Goal: Complete application form

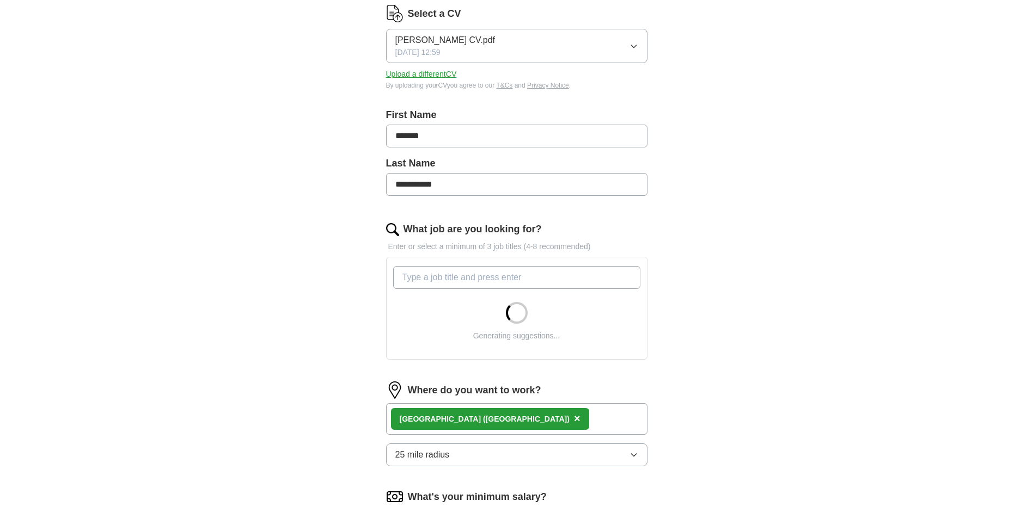
scroll to position [163, 0]
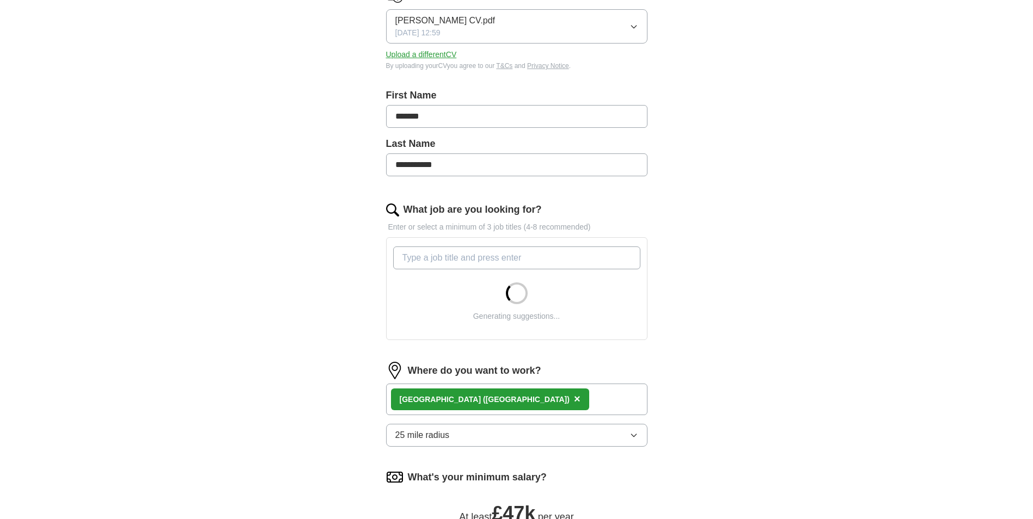
click at [518, 262] on input "What job are you looking for?" at bounding box center [516, 258] width 247 height 23
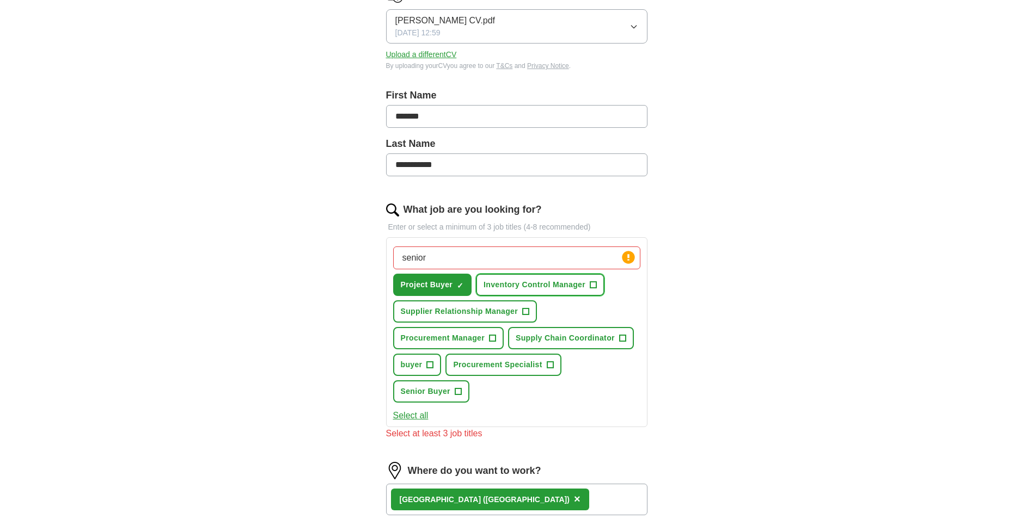
click at [594, 286] on span "+" at bounding box center [593, 285] width 7 height 9
click at [527, 311] on span "+" at bounding box center [526, 312] width 7 height 9
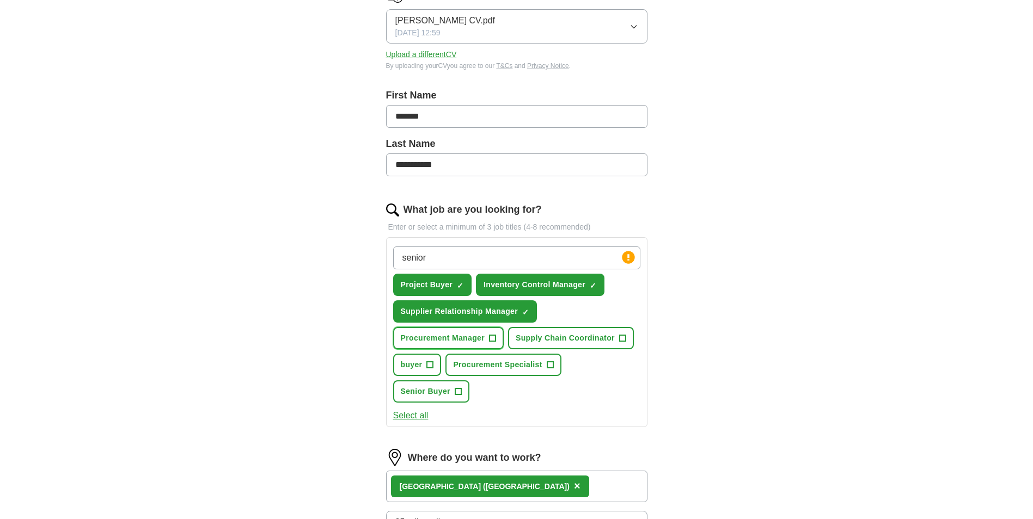
click at [492, 340] on span "+" at bounding box center [492, 338] width 7 height 9
click at [621, 336] on span "+" at bounding box center [622, 338] width 7 height 9
click at [552, 367] on span "+" at bounding box center [550, 365] width 7 height 9
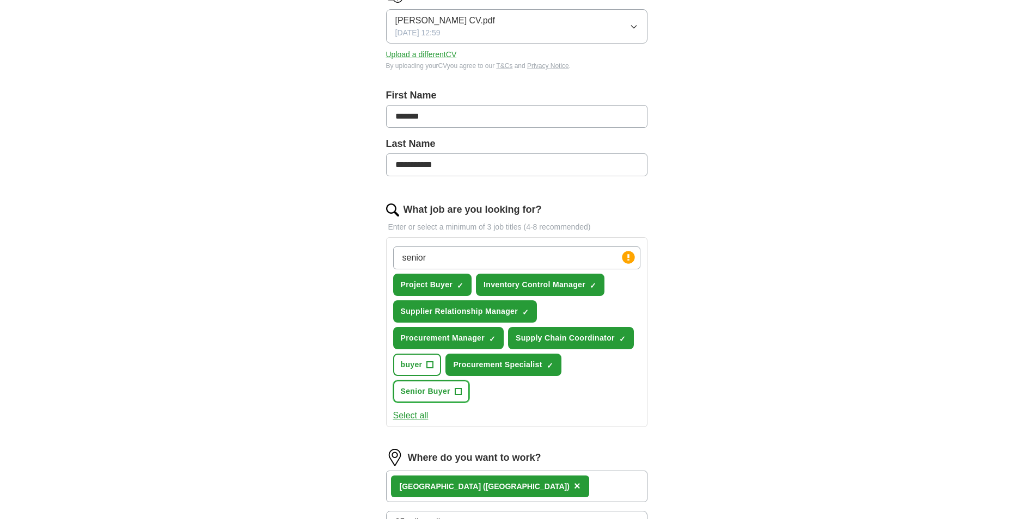
click at [455, 396] on span "+" at bounding box center [458, 392] width 7 height 9
click at [473, 260] on input "senior" at bounding box center [516, 258] width 247 height 23
type input "operations manager"
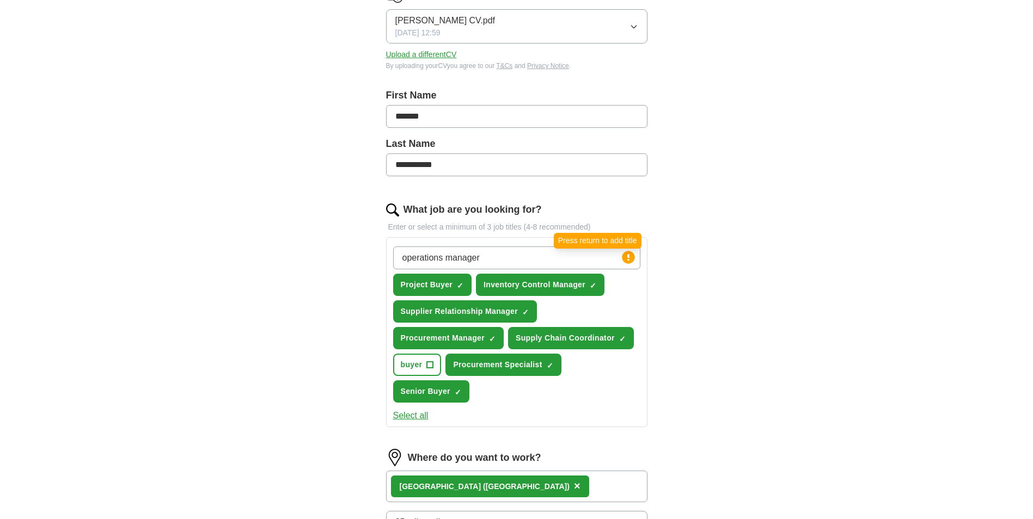
click at [628, 256] on icon at bounding box center [628, 257] width 2 height 7
click at [628, 259] on circle at bounding box center [628, 257] width 13 height 13
drag, startPoint x: 514, startPoint y: 258, endPoint x: 384, endPoint y: 260, distance: 129.6
click at [384, 260] on div "**********" at bounding box center [516, 354] width 348 height 847
click at [784, 276] on div "**********" at bounding box center [516, 324] width 697 height 908
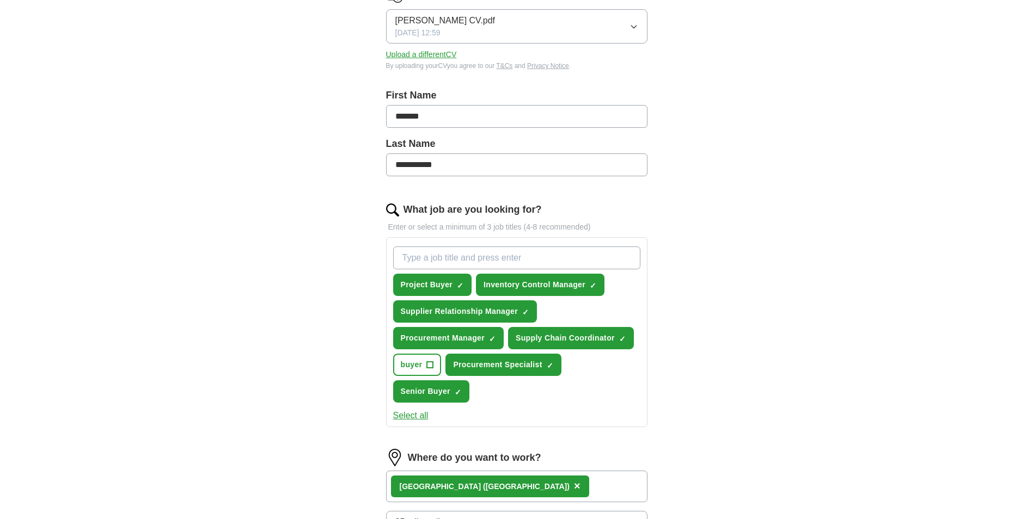
click at [550, 251] on input "What job are you looking for?" at bounding box center [516, 258] width 247 height 23
click at [549, 257] on input "What job are you looking for?" at bounding box center [516, 258] width 247 height 23
type input "operations manager"
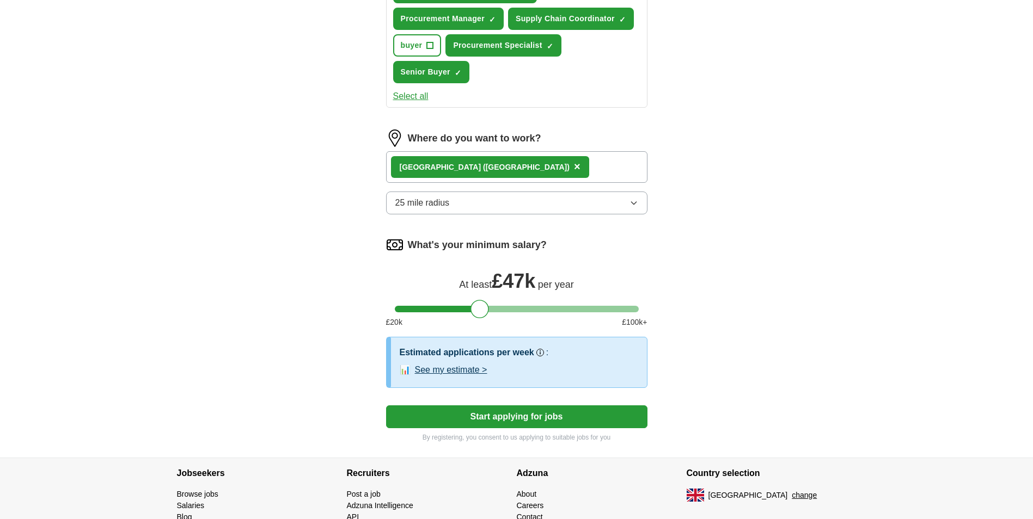
scroll to position [544, 0]
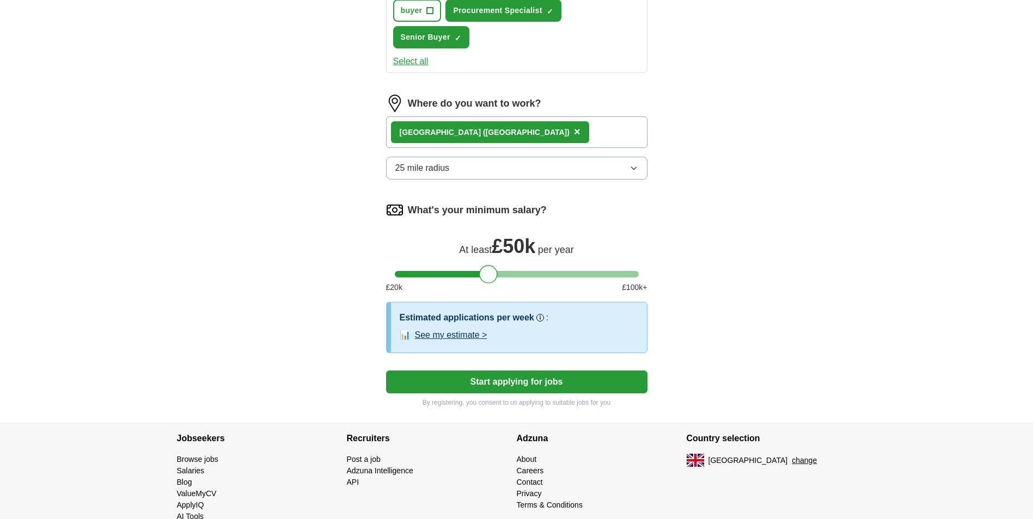
drag, startPoint x: 480, startPoint y: 276, endPoint x: 488, endPoint y: 276, distance: 8.7
click at [488, 276] on div at bounding box center [488, 274] width 19 height 19
drag, startPoint x: 483, startPoint y: 276, endPoint x: 479, endPoint y: 279, distance: 5.6
click at [479, 279] on div at bounding box center [483, 274] width 19 height 19
click at [480, 281] on div at bounding box center [479, 274] width 19 height 19
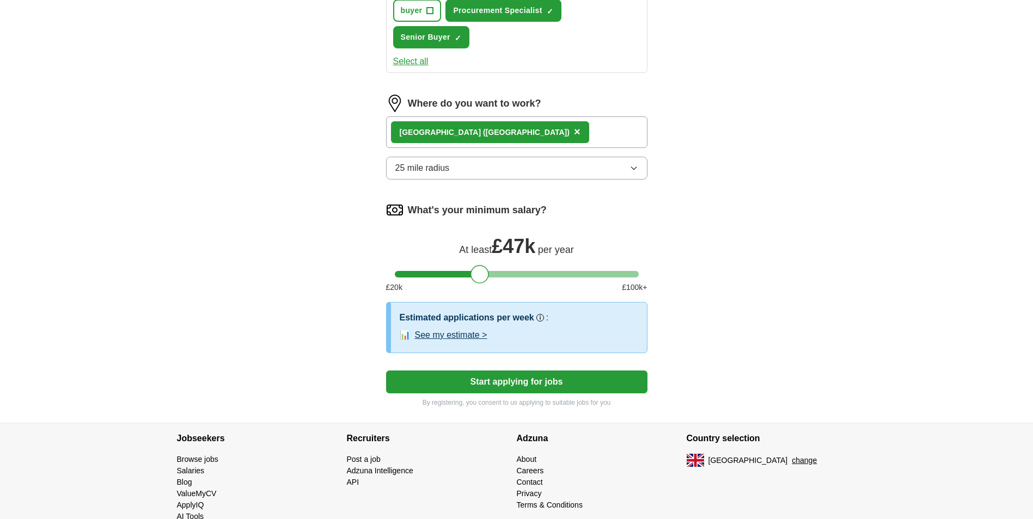
click at [562, 380] on button "Start applying for jobs" at bounding box center [516, 382] width 261 height 23
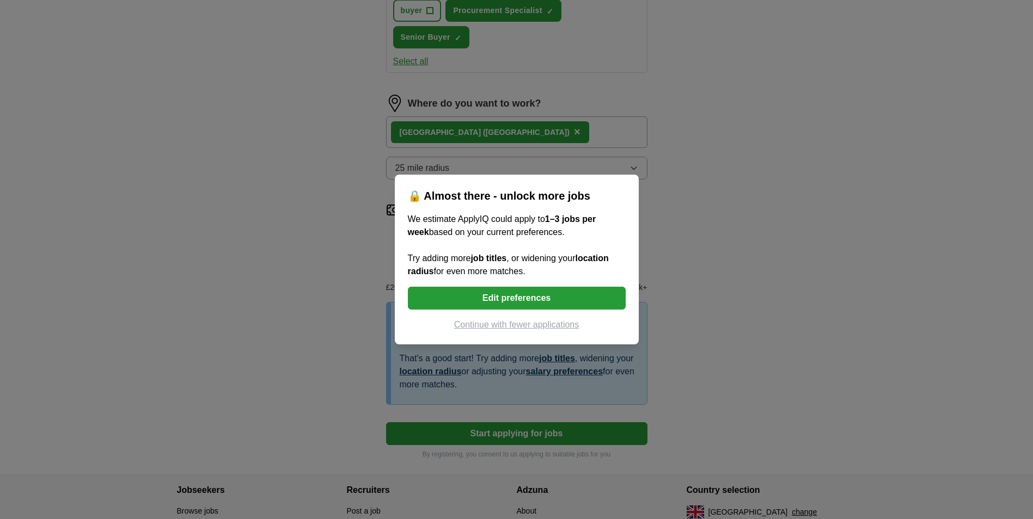
click at [568, 300] on button "Edit preferences" at bounding box center [517, 298] width 218 height 23
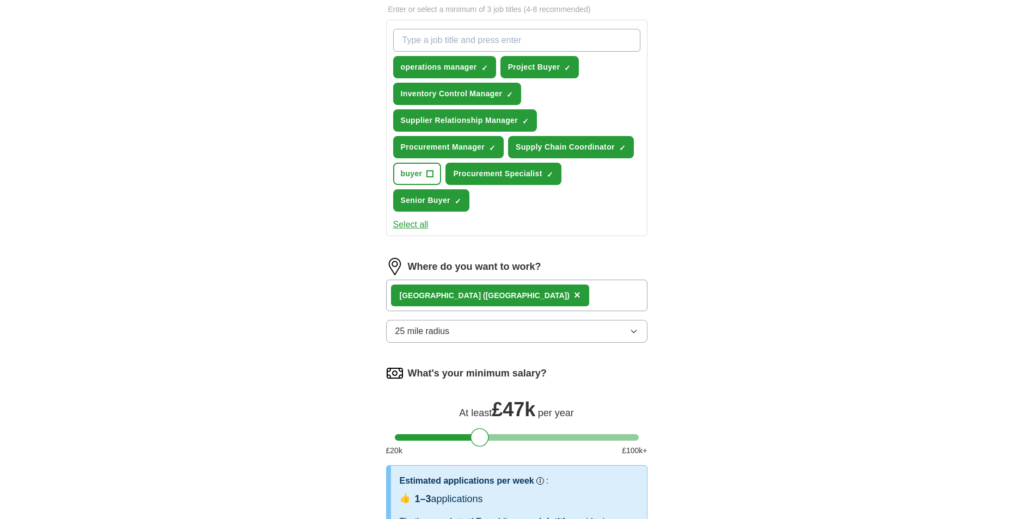
scroll to position [327, 0]
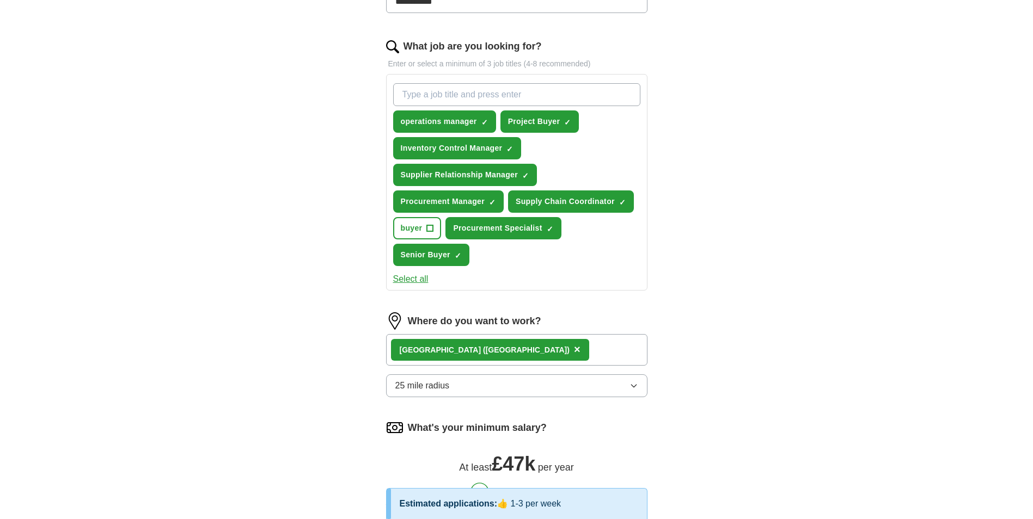
click at [533, 100] on input "What job are you looking for?" at bounding box center [516, 94] width 247 height 23
type input "asset manager"
click at [524, 87] on input "What job are you looking for?" at bounding box center [516, 94] width 247 height 23
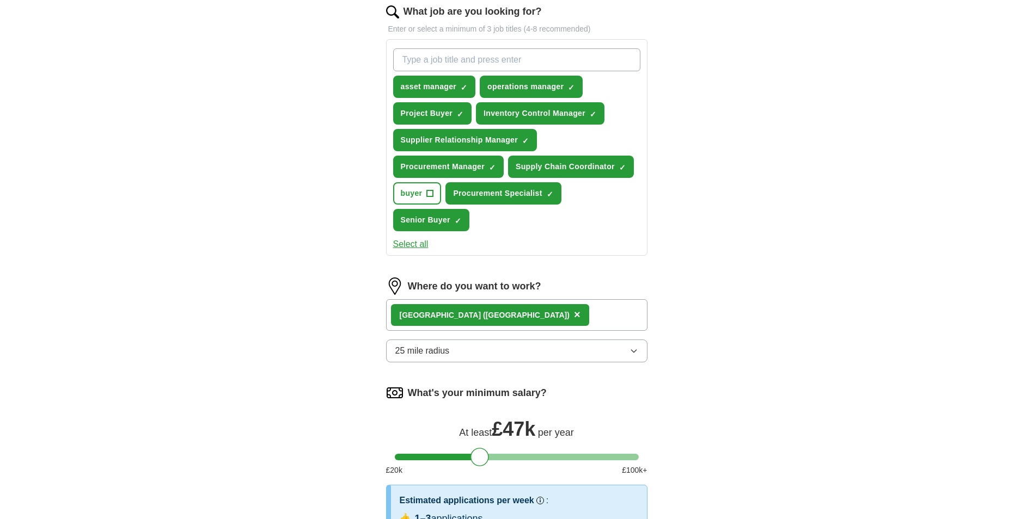
scroll to position [381, 0]
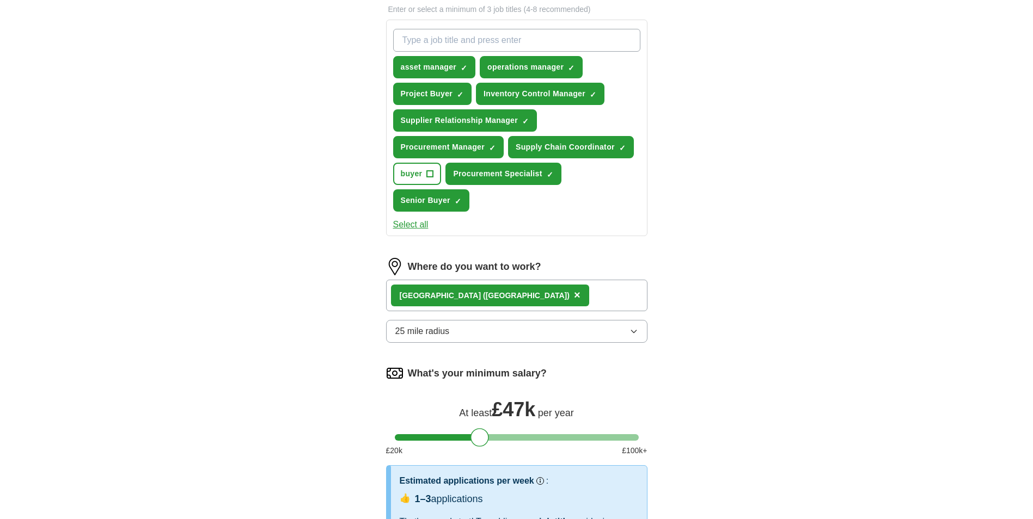
click at [590, 340] on button "25 mile radius" at bounding box center [516, 331] width 261 height 23
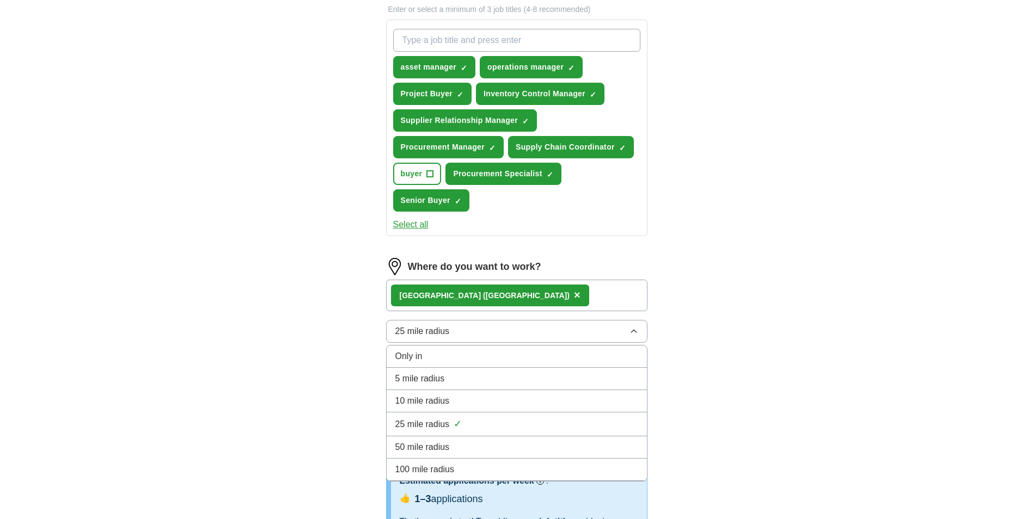
click at [552, 443] on div "50 mile radius" at bounding box center [516, 447] width 243 height 13
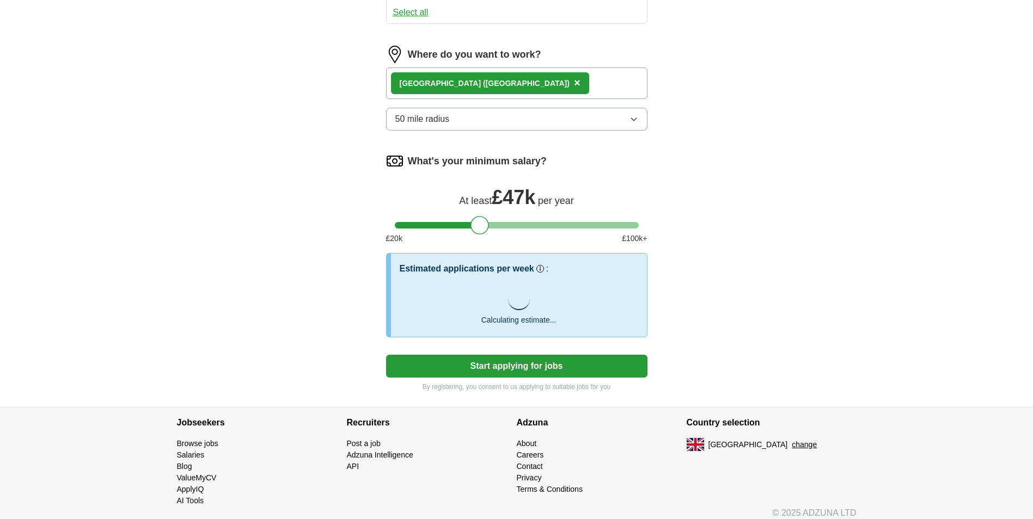
scroll to position [603, 0]
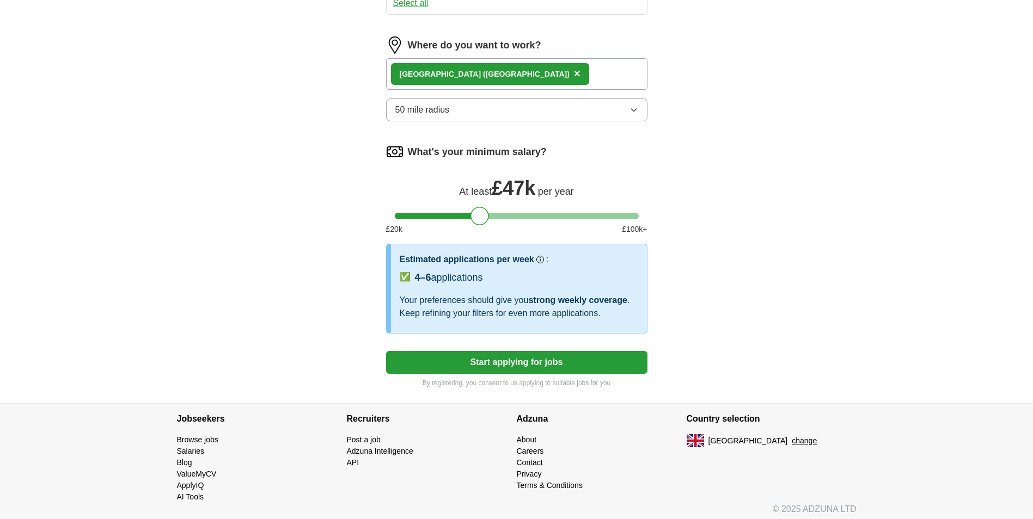
click at [588, 364] on button "Start applying for jobs" at bounding box center [516, 362] width 261 height 23
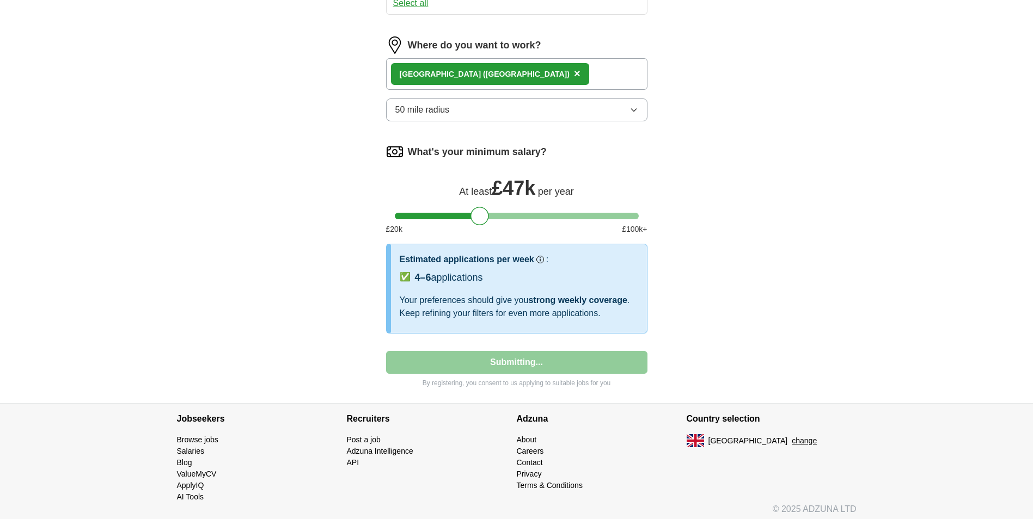
select select "**"
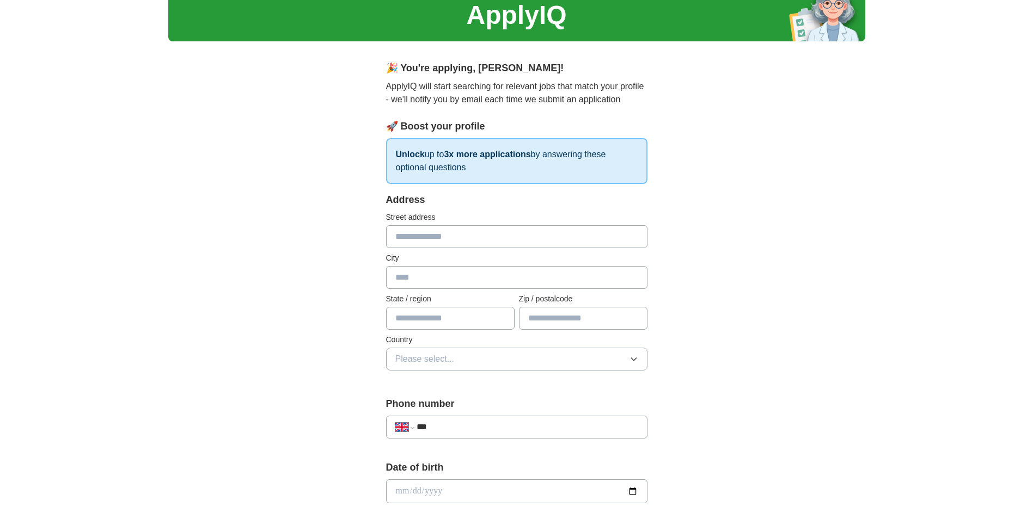
scroll to position [0, 0]
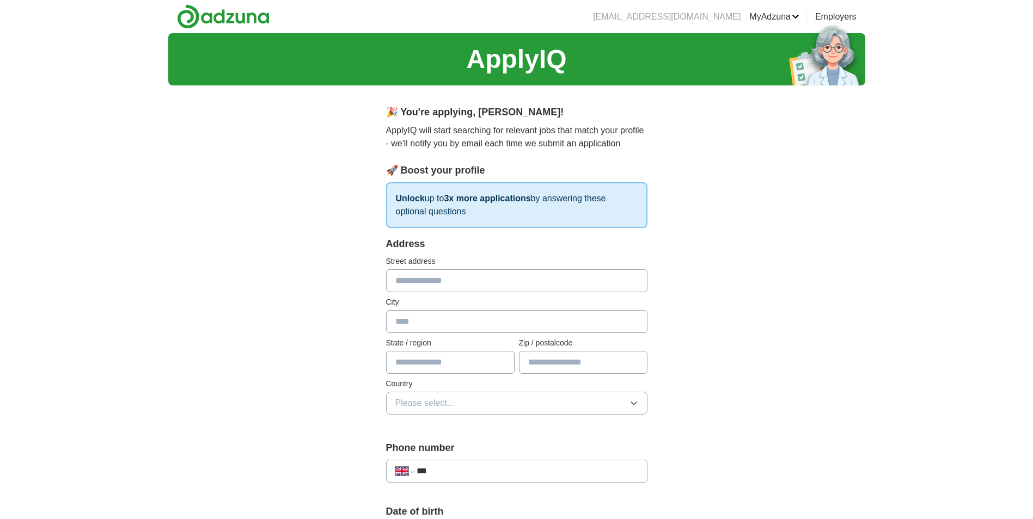
click at [512, 287] on input "text" at bounding box center [516, 281] width 261 height 23
type input "**********"
type input "****"
type input "**********"
type input "********"
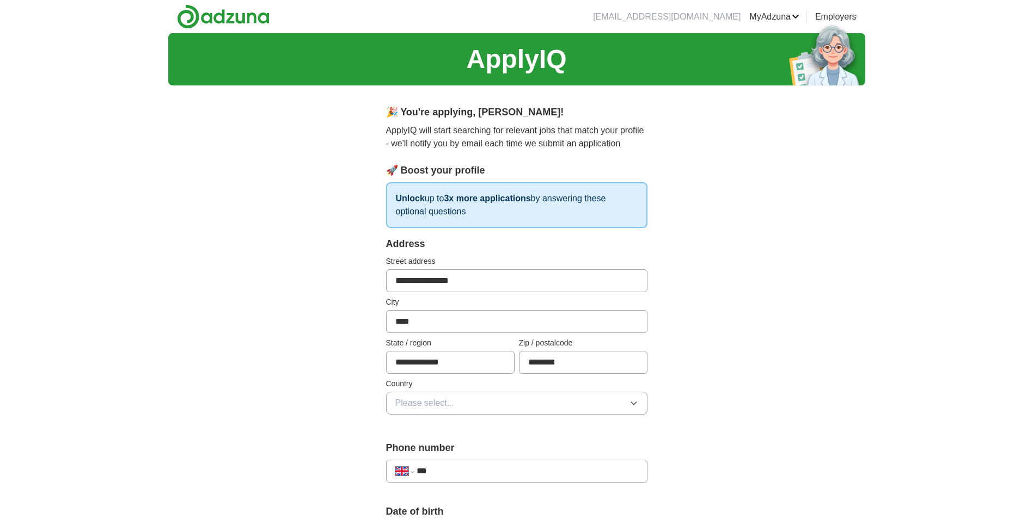
click at [432, 325] on input "****" at bounding box center [516, 321] width 261 height 23
type input "********"
drag, startPoint x: 472, startPoint y: 366, endPoint x: 351, endPoint y: 366, distance: 120.9
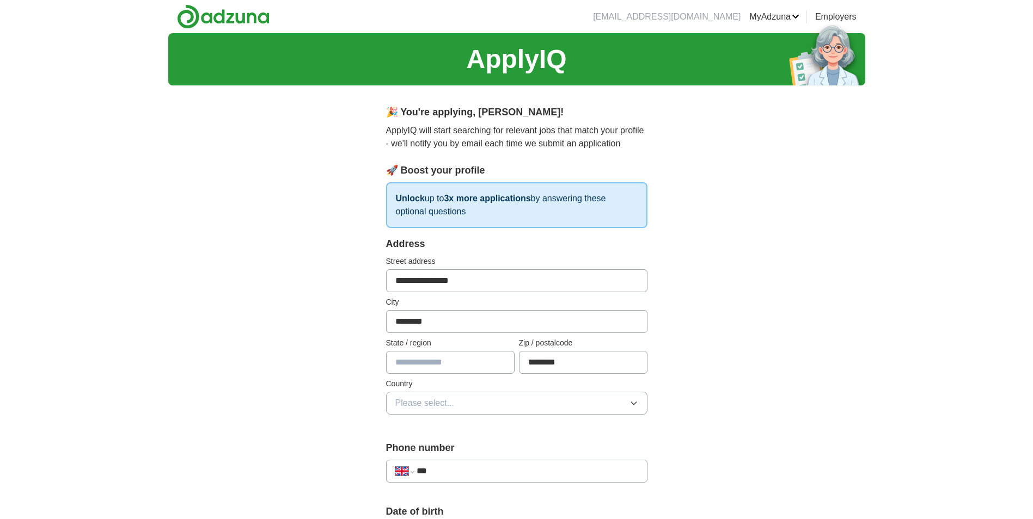
click at [749, 383] on div "**********" at bounding box center [516, 521] width 697 height 977
click at [556, 400] on button "Please select..." at bounding box center [516, 403] width 261 height 23
click at [550, 418] on li "[GEOGRAPHIC_DATA]" at bounding box center [517, 429] width 260 height 22
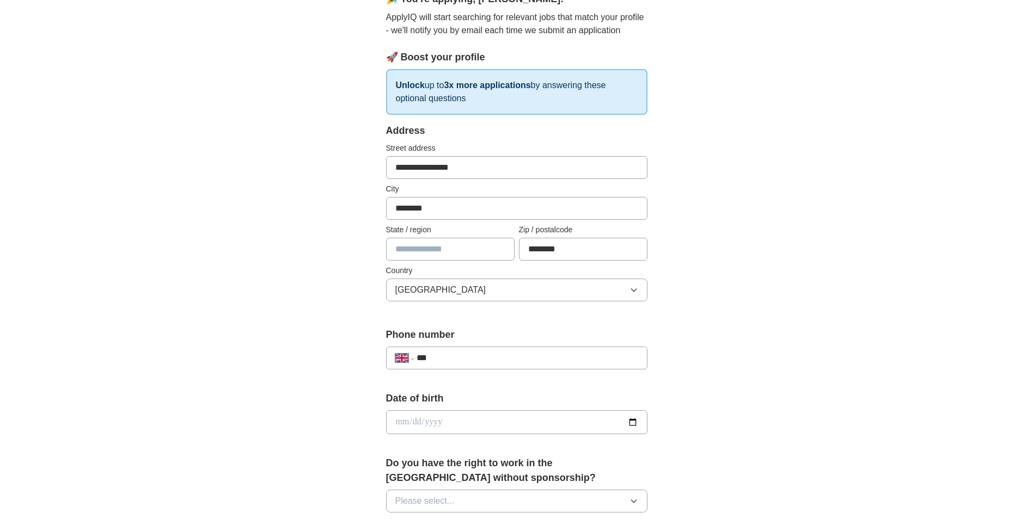
scroll to position [218, 0]
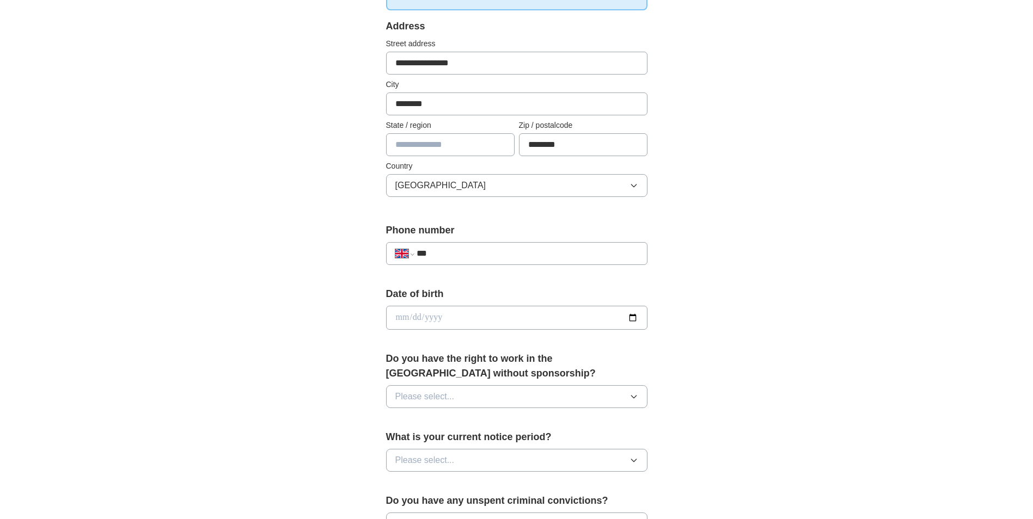
click at [494, 252] on input "***" at bounding box center [527, 253] width 221 height 13
type input "**********"
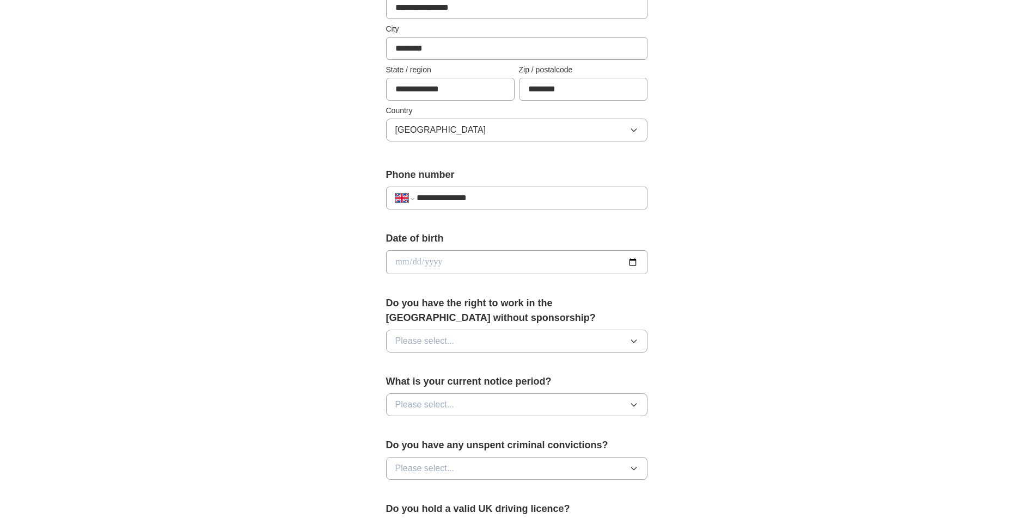
scroll to position [327, 0]
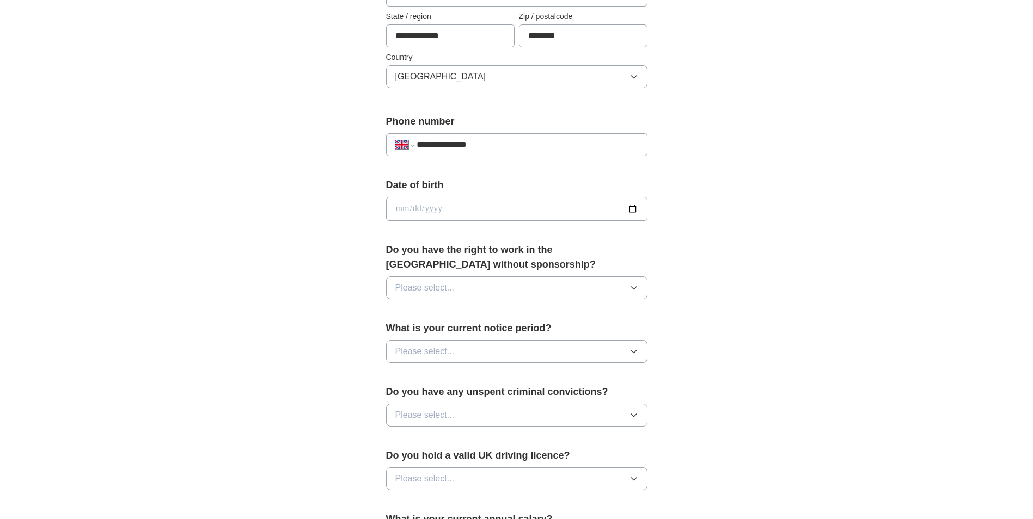
click at [635, 205] on input "date" at bounding box center [516, 209] width 261 height 24
type input "**********"
click at [593, 288] on button "Please select..." at bounding box center [516, 288] width 261 height 23
click at [550, 321] on li "Yes" at bounding box center [517, 313] width 260 height 22
click at [567, 352] on button "Please select..." at bounding box center [516, 351] width 261 height 23
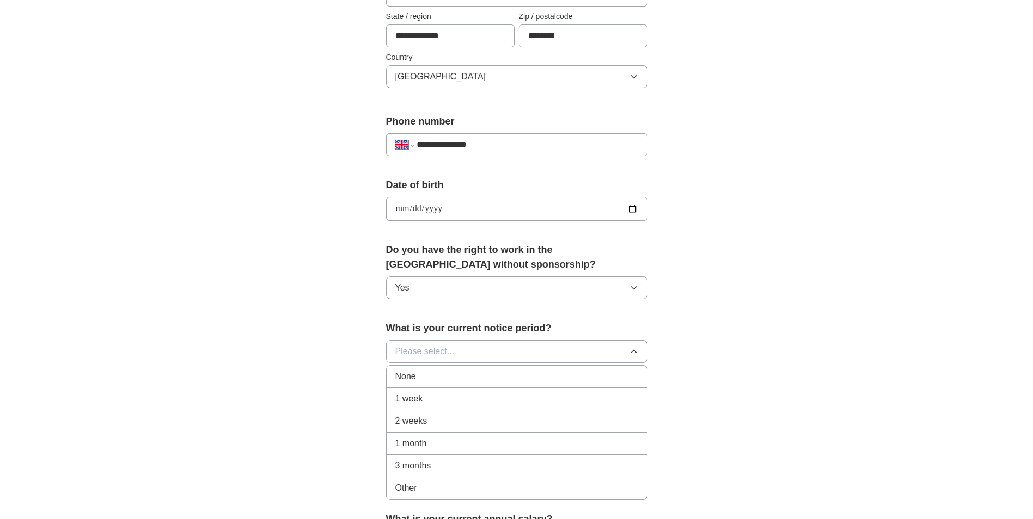
click at [543, 443] on div "1 month" at bounding box center [516, 443] width 243 height 13
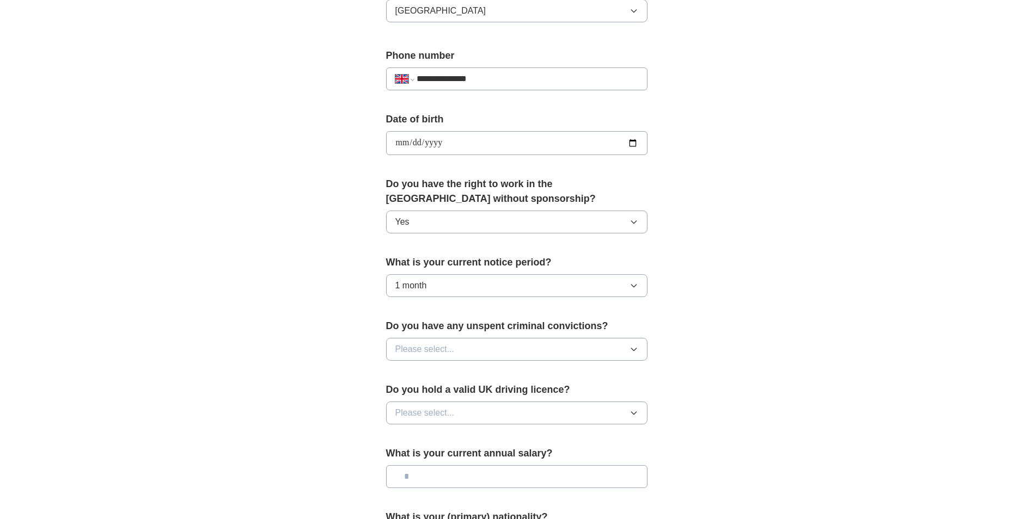
scroll to position [544, 0]
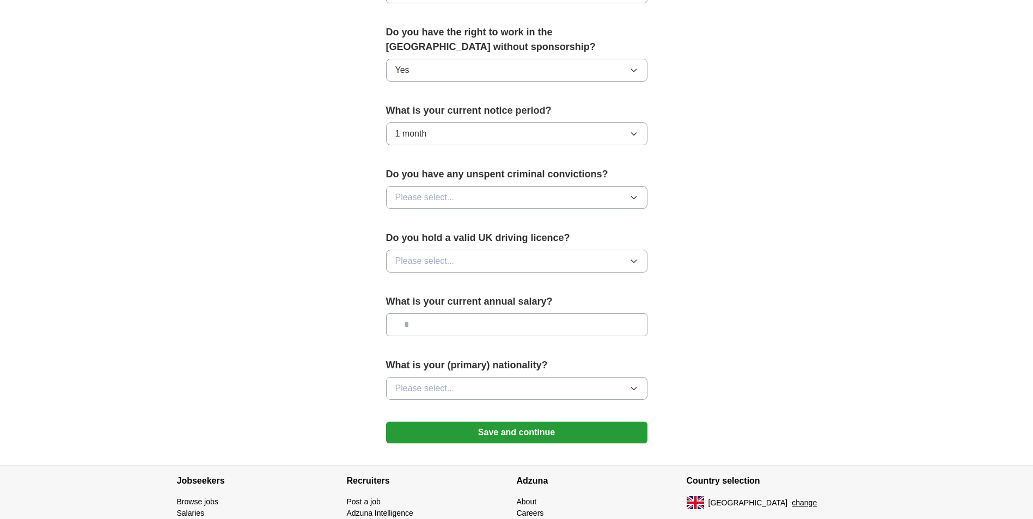
click at [558, 200] on button "Please select..." at bounding box center [516, 197] width 261 height 23
click at [550, 243] on div "No" at bounding box center [516, 244] width 243 height 13
click at [550, 256] on button "Please select..." at bounding box center [516, 261] width 261 height 23
click at [550, 280] on div "Yes" at bounding box center [516, 286] width 243 height 13
click at [560, 325] on input "text" at bounding box center [516, 325] width 261 height 23
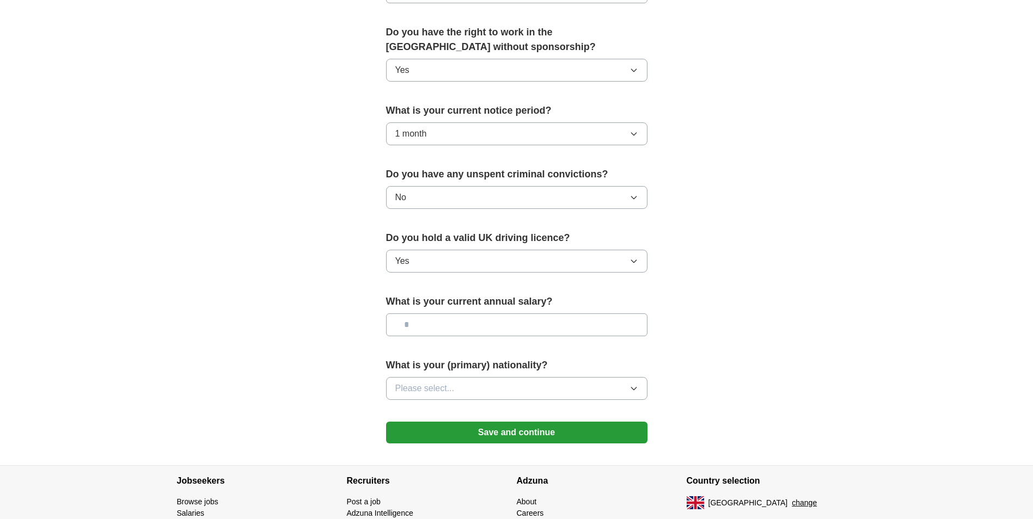
click at [569, 392] on button "Please select..." at bounding box center [516, 388] width 261 height 23
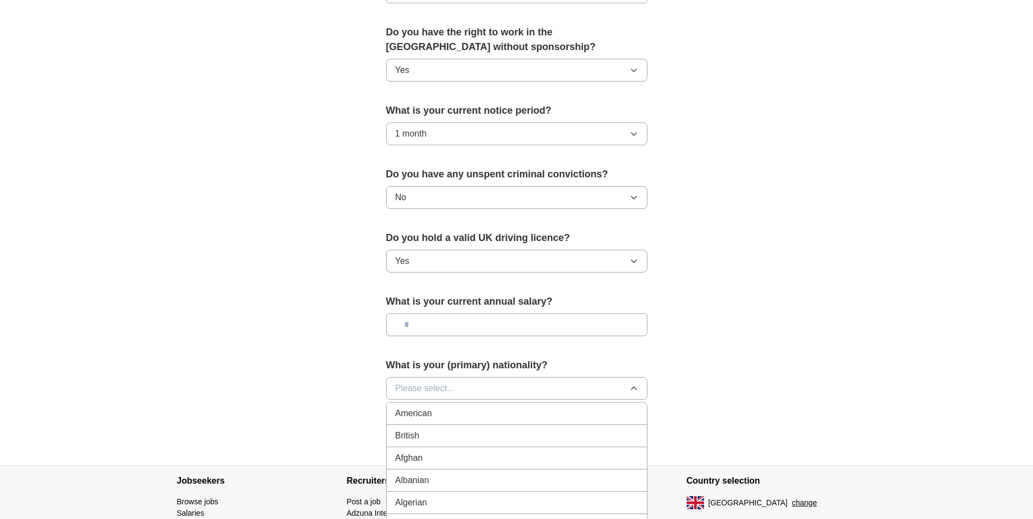
click at [542, 390] on button "Please select..." at bounding box center [516, 388] width 261 height 23
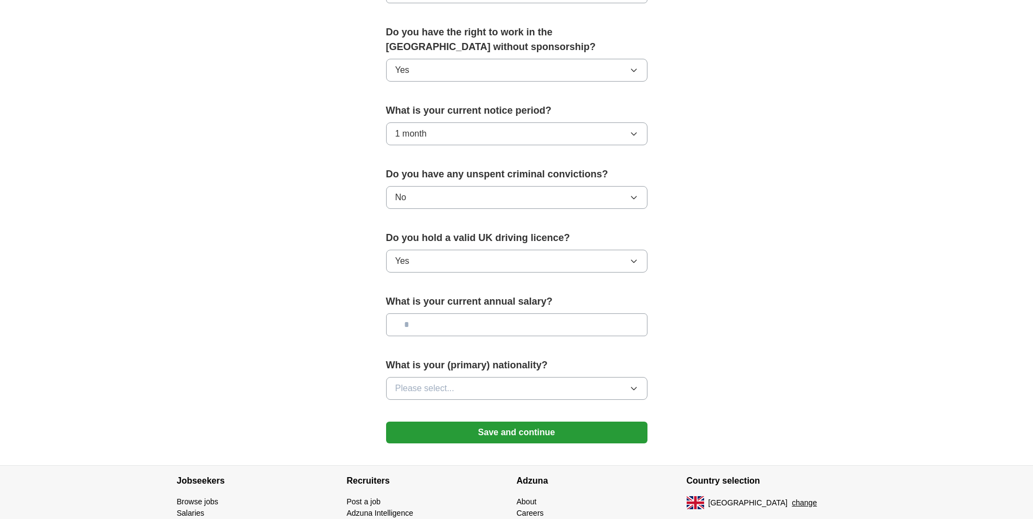
click at [543, 389] on button "Please select..." at bounding box center [516, 388] width 261 height 23
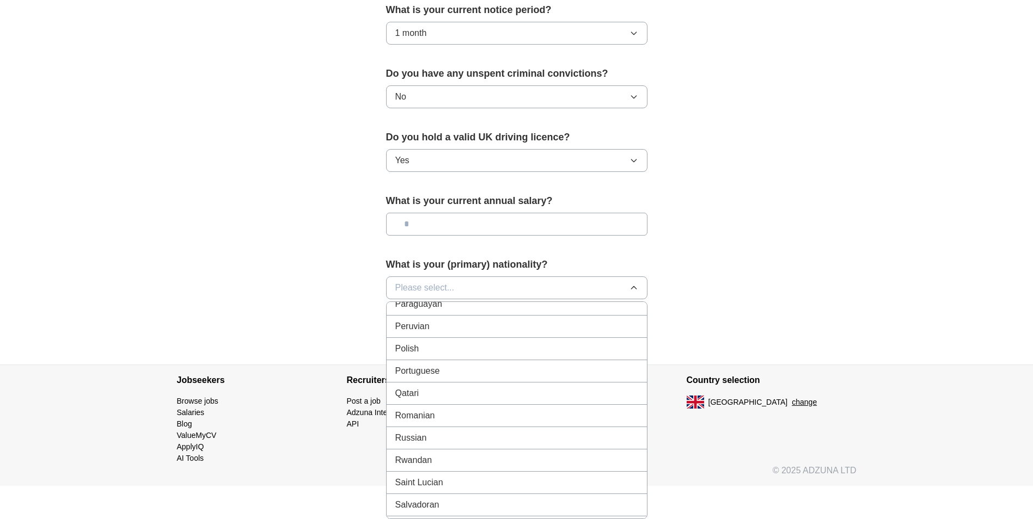
scroll to position [3100, 0]
click at [475, 352] on li "Polish" at bounding box center [517, 361] width 260 height 22
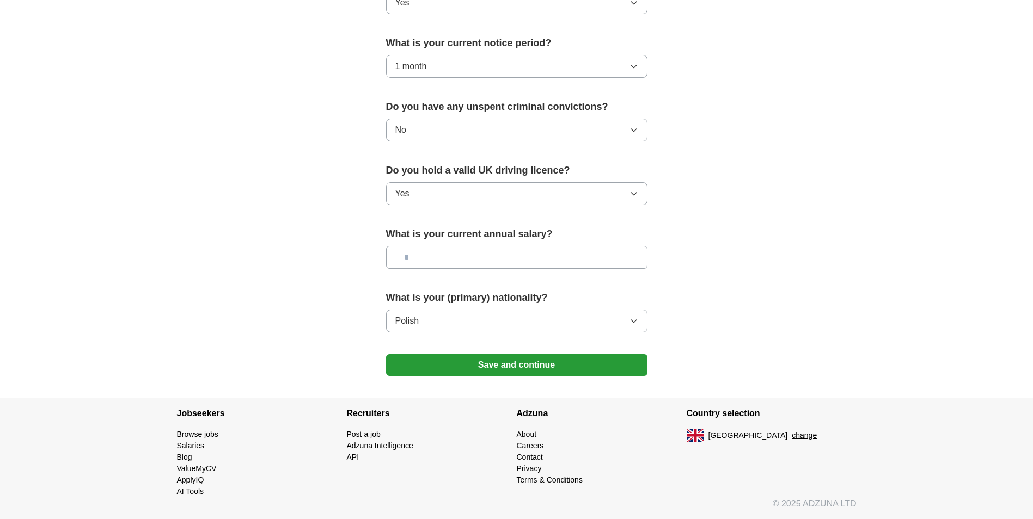
click at [475, 246] on input "text" at bounding box center [516, 257] width 261 height 23
click at [479, 252] on input "text" at bounding box center [516, 257] width 261 height 23
type input "*******"
click at [541, 358] on button "Save and continue" at bounding box center [516, 365] width 261 height 22
